Goal: Information Seeking & Learning: Learn about a topic

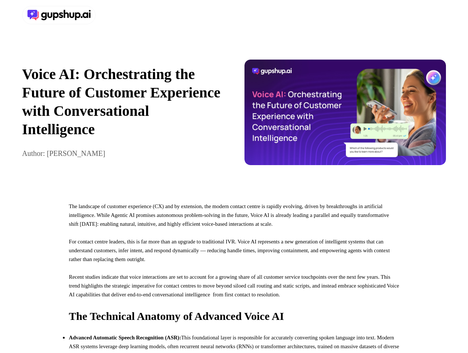
click at [234, 15] on div at bounding box center [234, 15] width 468 height 30
click at [127, 15] on div at bounding box center [126, 15] width 209 height 18
click at [234, 116] on div "Voice AI: Orchestrating the Future of Customer Experience with Conversational I…" at bounding box center [234, 112] width 468 height 164
click at [123, 116] on p "Voice AI: Orchestrating the Future of Customer Experience with Conversational I…" at bounding box center [123, 102] width 202 height 74
click at [345, 116] on img at bounding box center [346, 113] width 202 height 106
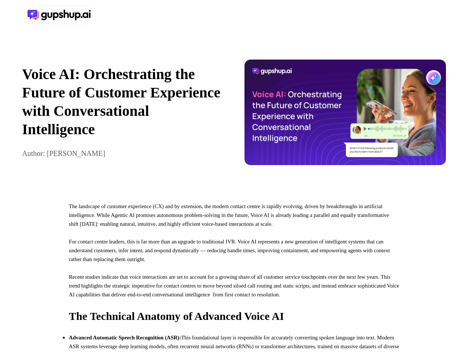
click at [234, 272] on p "For contact centre leaders, this is far more than an upgrade to traditional IVR…" at bounding box center [234, 254] width 330 height 35
